Goal: Information Seeking & Learning: Learn about a topic

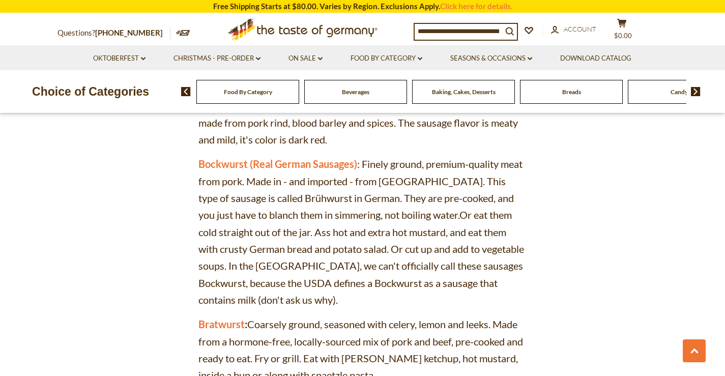
scroll to position [1222, 0]
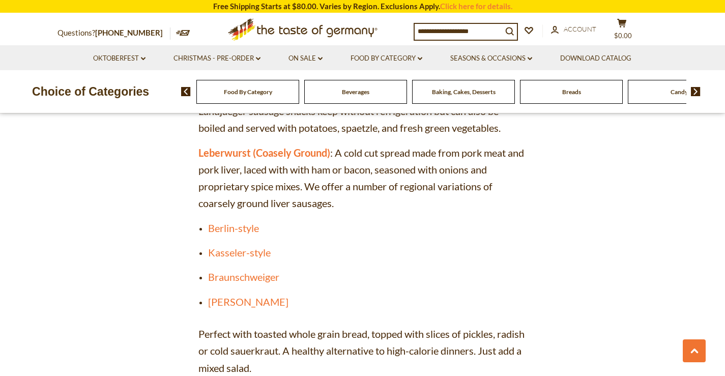
scroll to position [3180, 0]
